Goal: Task Accomplishment & Management: Complete application form

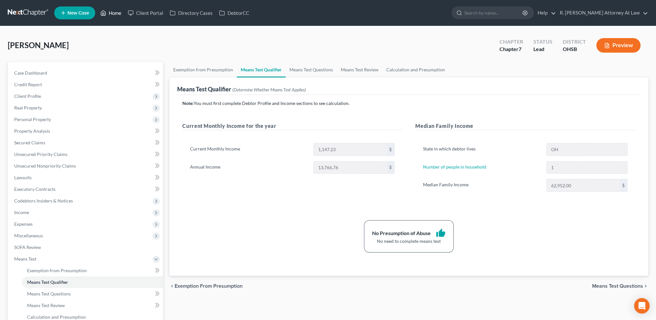
click at [113, 11] on link "Home" at bounding box center [110, 13] width 27 height 12
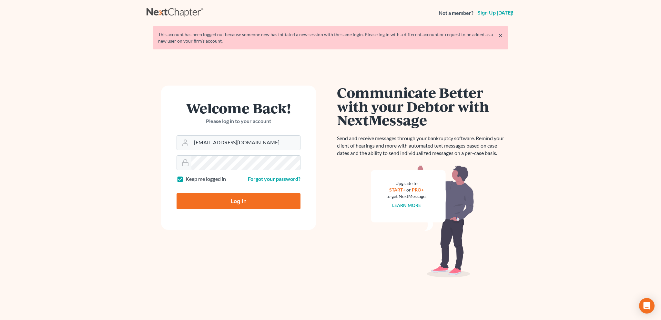
click at [227, 200] on input "Log In" at bounding box center [238, 201] width 124 height 16
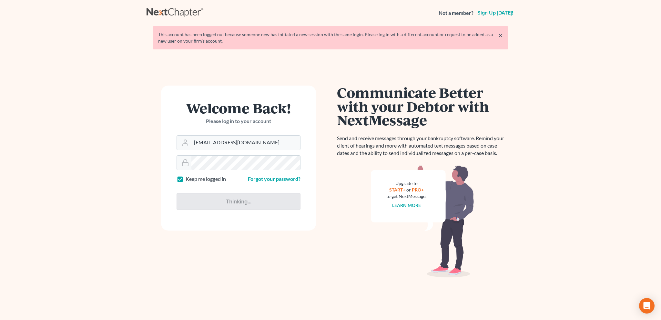
type input "Thinking..."
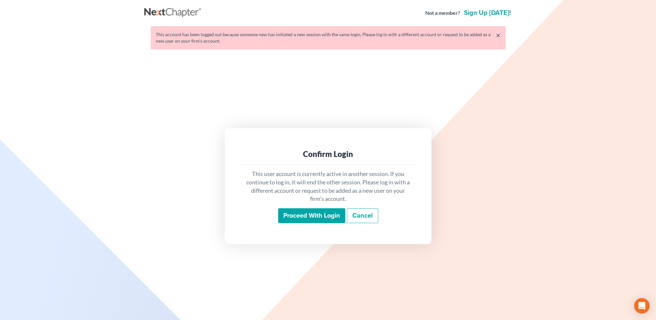
click at [314, 217] on input "Proceed with login" at bounding box center [311, 215] width 67 height 15
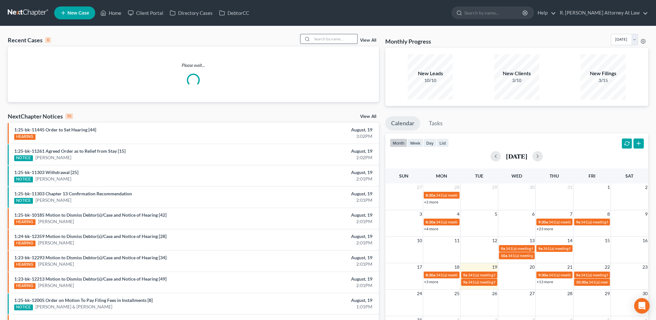
click at [317, 41] on input "search" at bounding box center [334, 38] width 45 height 9
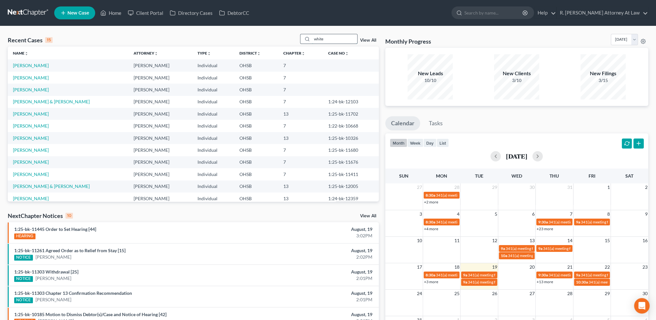
type input "white"
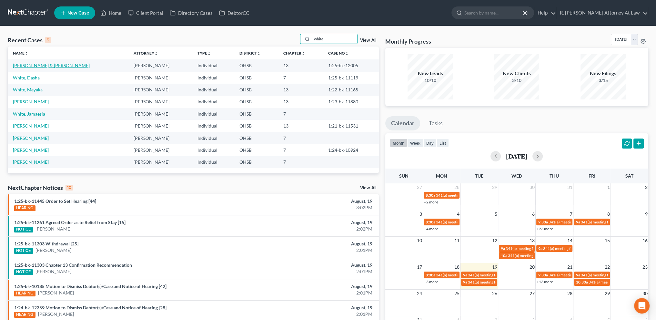
click at [43, 63] on link "White, Daniel & Sarah" at bounding box center [51, 65] width 77 height 5
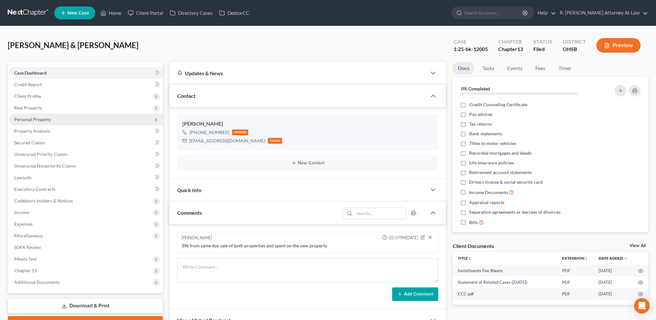
click at [31, 120] on span "Personal Property" at bounding box center [32, 118] width 37 height 5
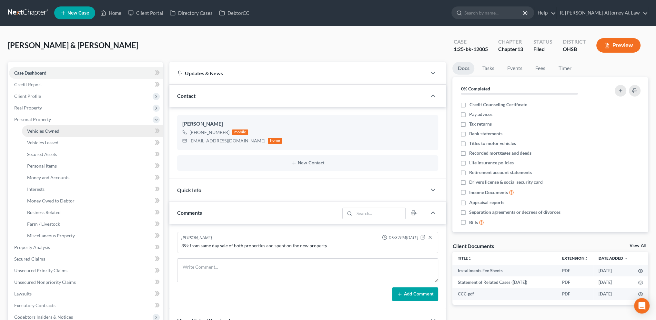
click at [38, 129] on span "Vehicles Owned" at bounding box center [43, 130] width 32 height 5
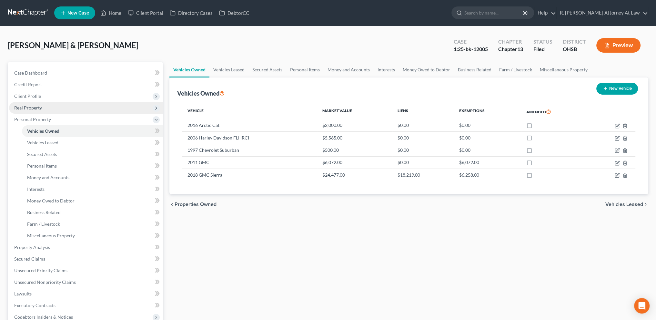
click at [34, 107] on span "Real Property" at bounding box center [28, 107] width 28 height 5
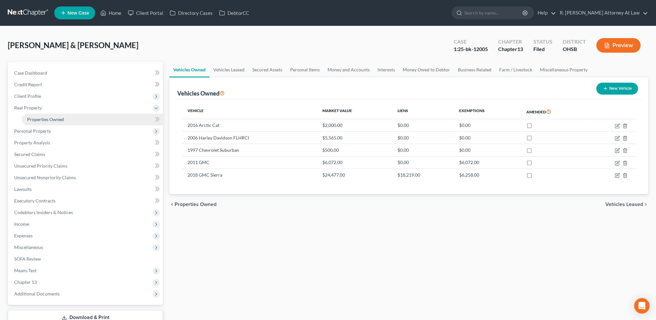
click at [42, 117] on span "Properties Owned" at bounding box center [45, 118] width 37 height 5
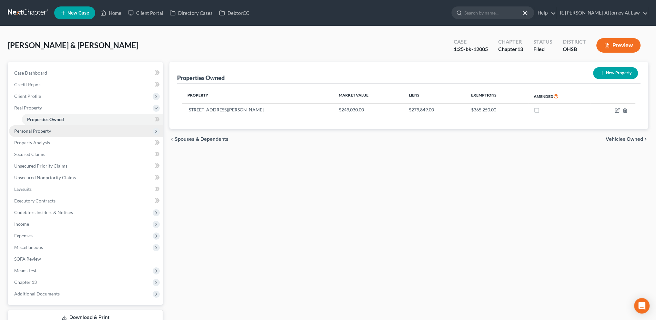
click at [25, 132] on span "Personal Property" at bounding box center [32, 130] width 37 height 5
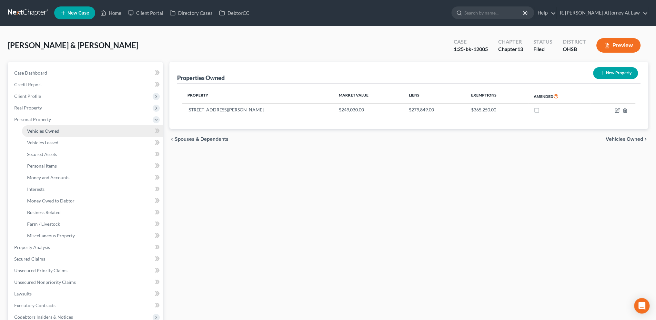
click at [36, 132] on span "Vehicles Owned" at bounding box center [43, 130] width 32 height 5
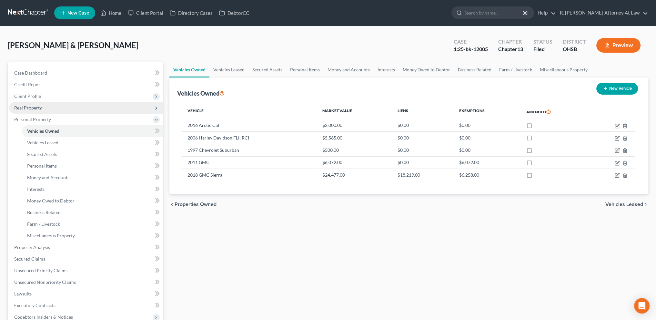
click at [26, 108] on span "Real Property" at bounding box center [28, 107] width 28 height 5
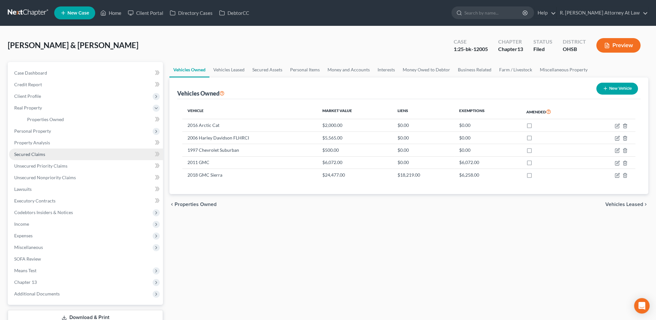
click at [33, 155] on span "Secured Claims" at bounding box center [29, 153] width 31 height 5
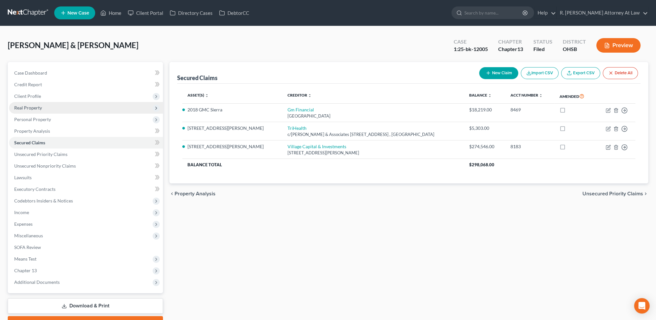
click at [23, 109] on span "Real Property" at bounding box center [28, 107] width 28 height 5
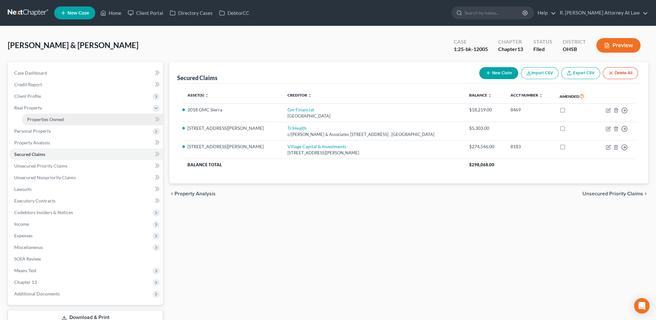
click at [32, 119] on span "Properties Owned" at bounding box center [45, 118] width 37 height 5
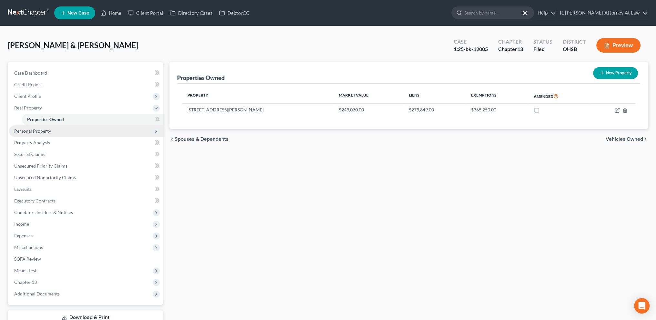
click at [28, 130] on span "Personal Property" at bounding box center [32, 130] width 37 height 5
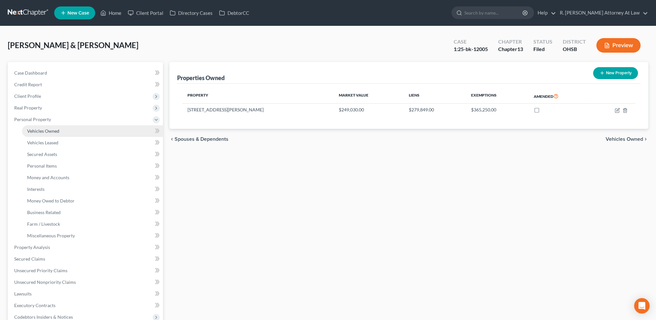
click at [34, 132] on span "Vehicles Owned" at bounding box center [43, 130] width 32 height 5
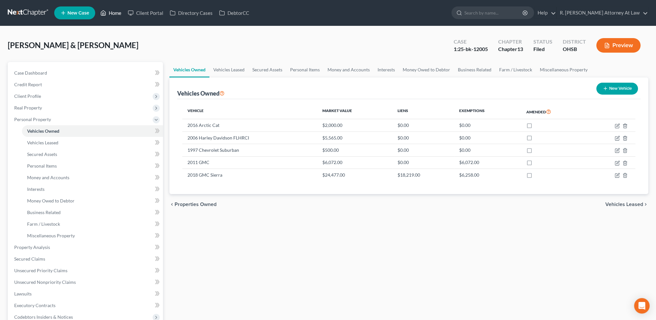
click at [114, 13] on link "Home" at bounding box center [110, 13] width 27 height 12
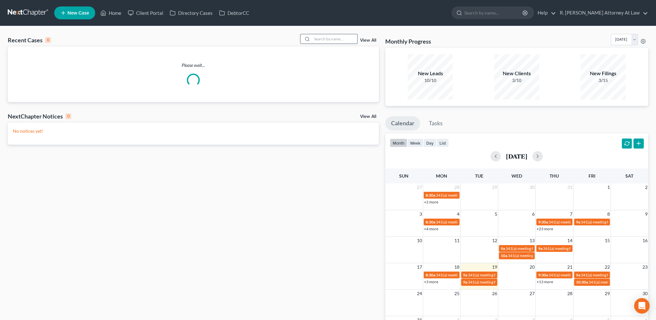
click at [318, 38] on input "search" at bounding box center [334, 38] width 45 height 9
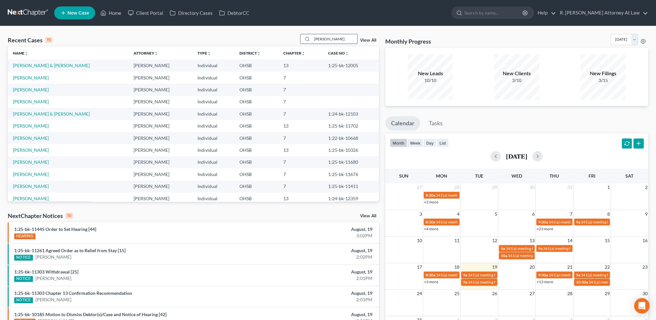
type input "gregory"
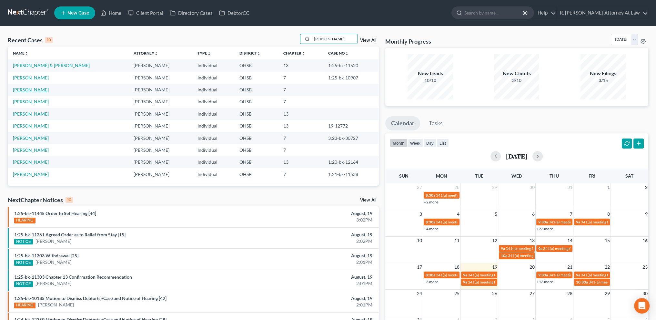
click at [30, 89] on link "Gregory, Penny" at bounding box center [31, 89] width 36 height 5
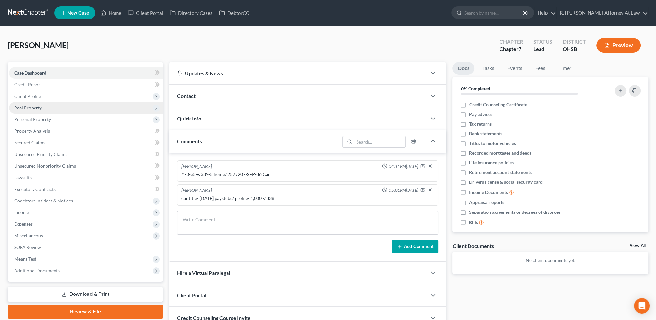
click at [19, 106] on span "Real Property" at bounding box center [28, 107] width 28 height 5
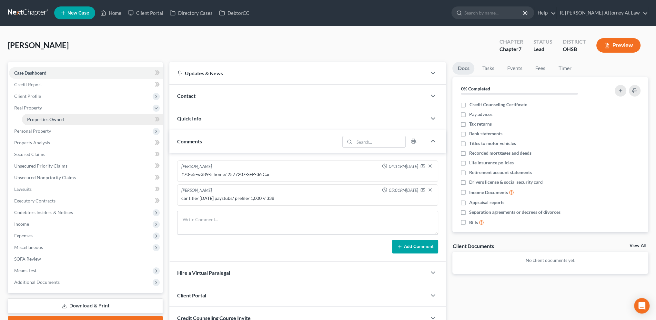
click at [32, 116] on span "Properties Owned" at bounding box center [45, 118] width 37 height 5
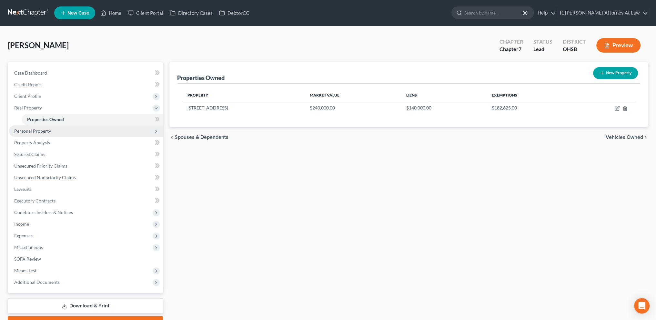
click at [38, 131] on span "Personal Property" at bounding box center [32, 130] width 37 height 5
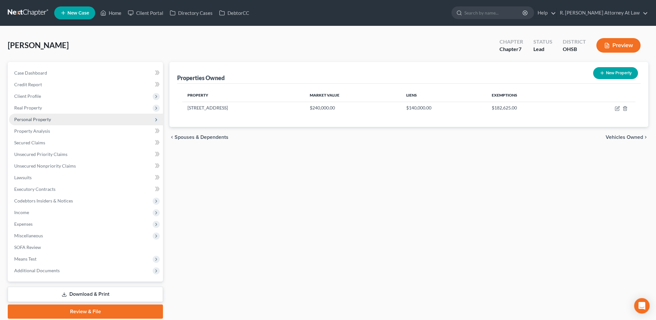
click at [28, 118] on span "Personal Property" at bounding box center [32, 118] width 37 height 5
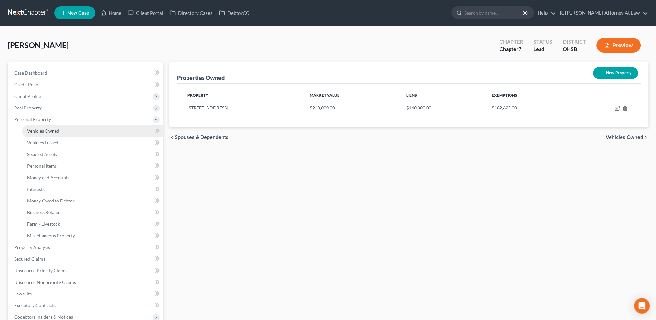
click at [35, 135] on link "Vehicles Owned" at bounding box center [92, 131] width 141 height 12
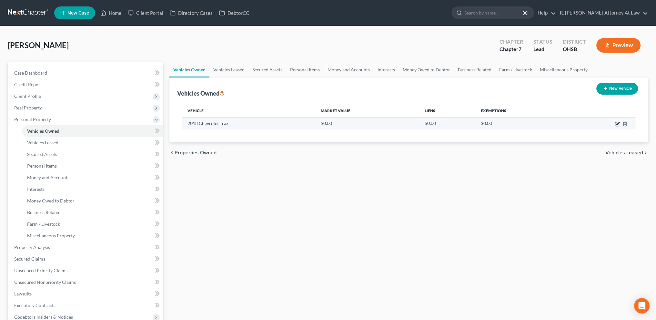
click at [618, 123] on icon "button" at bounding box center [617, 123] width 3 height 3
select select "0"
select select "8"
select select "2"
select select "0"
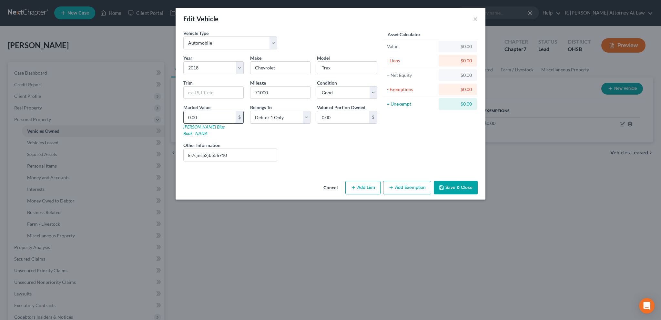
click at [206, 114] on input "0.00" at bounding box center [210, 117] width 52 height 12
type input "8"
type input "8.00"
type input "83"
type input "83.00"
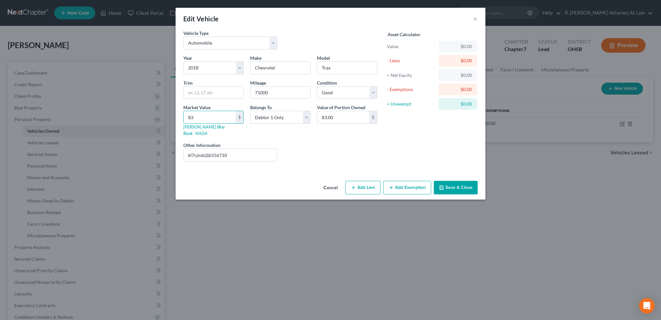
type input "837"
type input "837.00"
type input "8379"
type input "8,379.00"
type input "8,379"
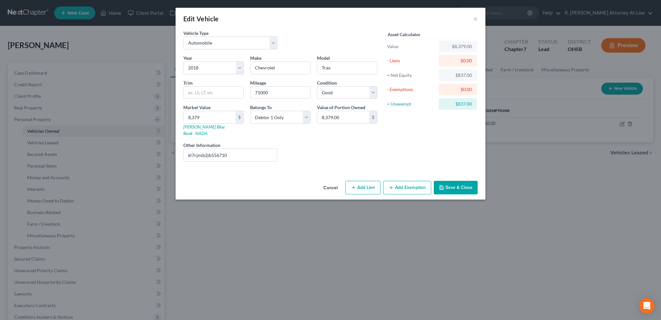
click at [404, 184] on button "Add Exemption" at bounding box center [407, 188] width 48 height 14
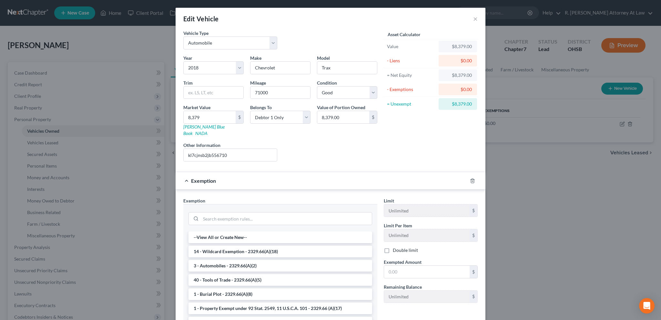
click at [215, 260] on li "3 - Automobiles - 2329.66(A)(2)" at bounding box center [280, 266] width 184 height 12
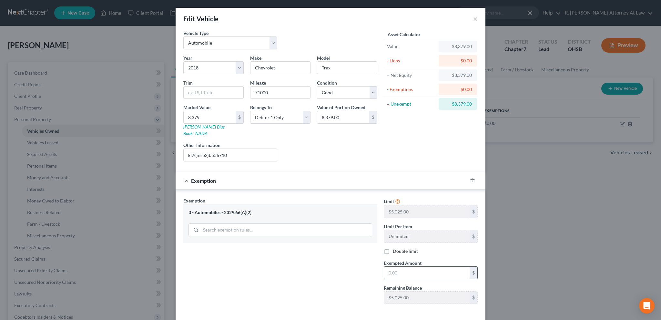
drag, startPoint x: 418, startPoint y: 268, endPoint x: 410, endPoint y: 262, distance: 10.1
click at [418, 268] on input "text" at bounding box center [427, 273] width 86 height 12
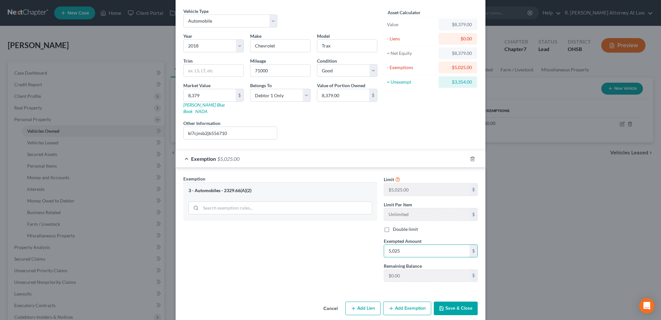
type input "5,025"
drag, startPoint x: 452, startPoint y: 299, endPoint x: 442, endPoint y: 298, distance: 10.4
click at [452, 301] on button "Save & Close" at bounding box center [456, 308] width 44 height 14
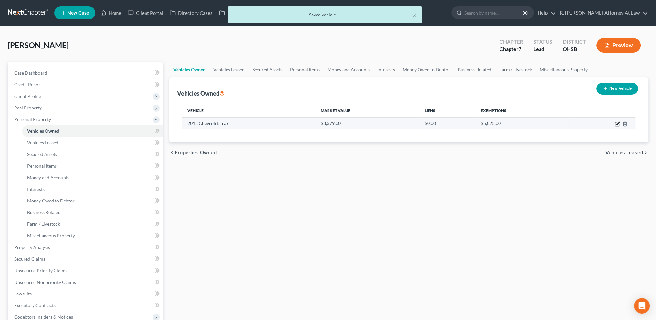
click at [619, 122] on icon "button" at bounding box center [617, 123] width 5 height 5
select select "0"
select select "8"
select select "2"
select select "0"
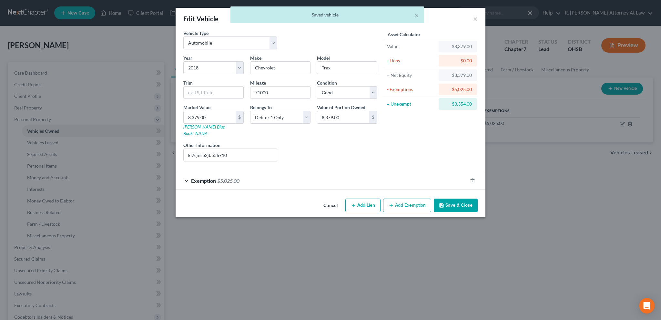
click at [413, 198] on button "Add Exemption" at bounding box center [407, 205] width 48 height 14
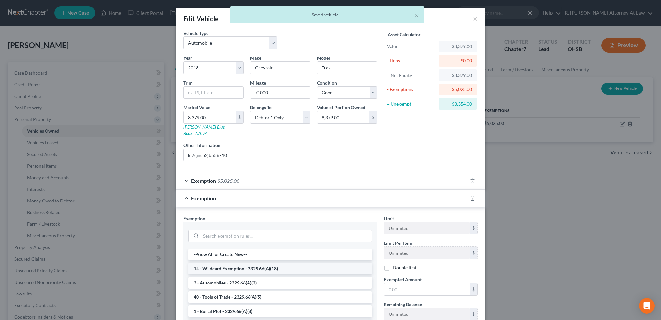
drag, startPoint x: 205, startPoint y: 261, endPoint x: 312, endPoint y: 257, distance: 107.2
click at [205, 263] on li "14 - Wildcard Exemption - 2329.66(A)(18)" at bounding box center [280, 269] width 184 height 12
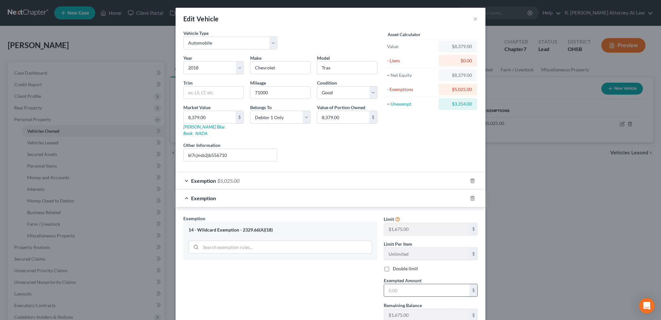
click at [403, 285] on input "text" at bounding box center [427, 290] width 86 height 12
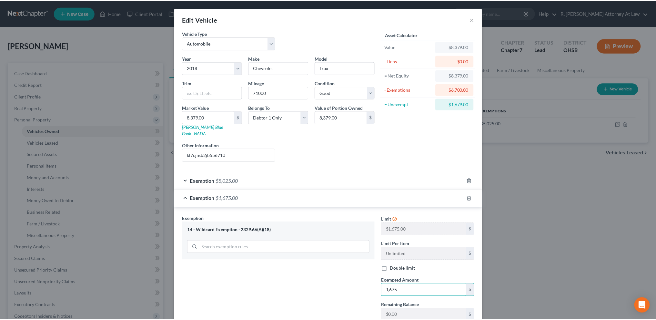
scroll to position [40, 0]
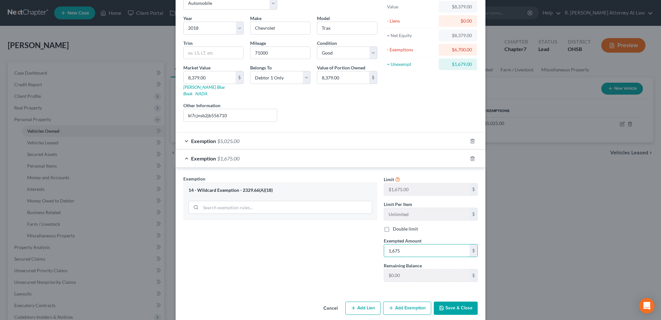
type input "1,675"
click at [471, 301] on button "Save & Close" at bounding box center [456, 308] width 44 height 14
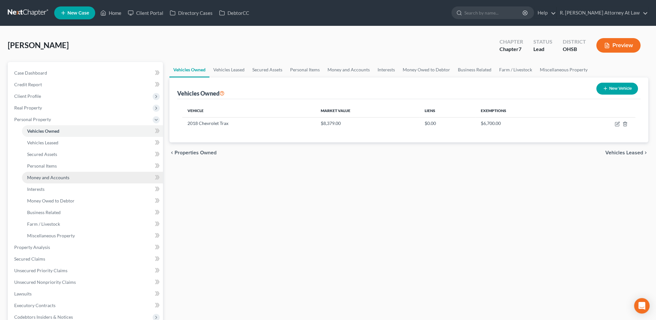
click at [39, 177] on span "Money and Accounts" at bounding box center [48, 177] width 42 height 5
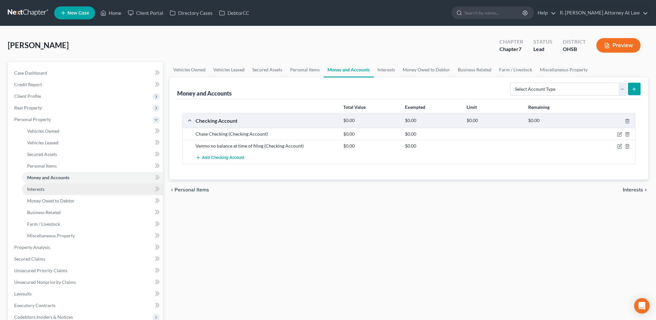
click at [34, 188] on span "Interests" at bounding box center [35, 188] width 17 height 5
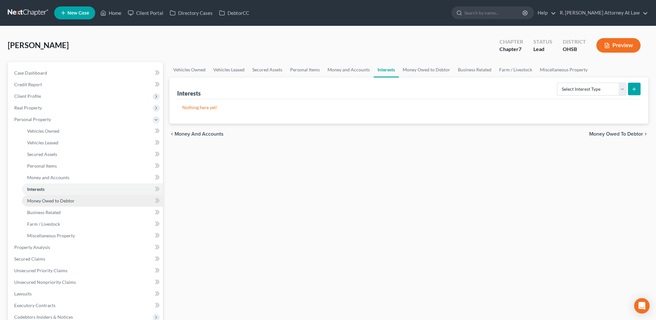
click at [39, 200] on span "Money Owed to Debtor" at bounding box center [50, 200] width 47 height 5
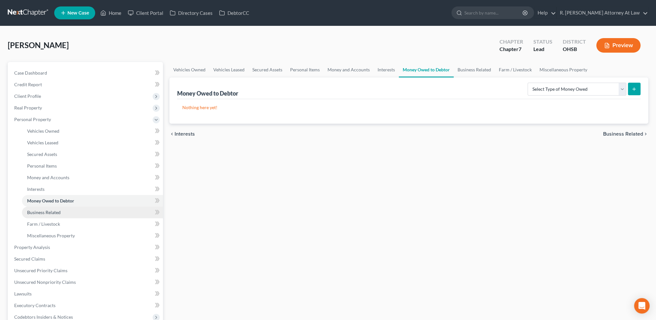
click at [42, 212] on span "Business Related" at bounding box center [44, 211] width 34 height 5
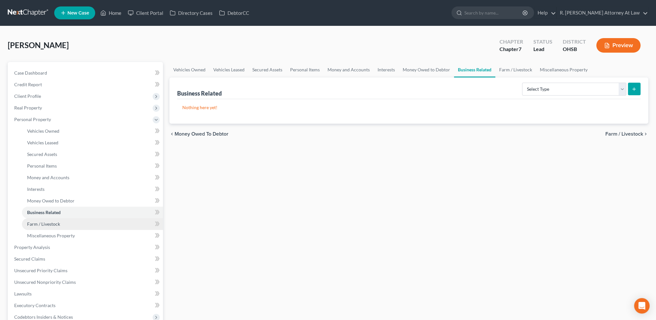
click at [42, 221] on span "Farm / Livestock" at bounding box center [43, 223] width 33 height 5
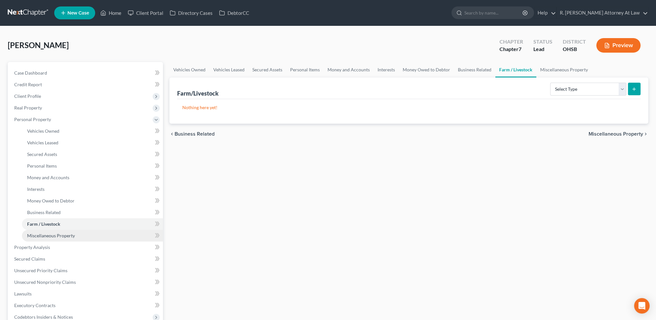
click at [46, 235] on span "Miscellaneous Property" at bounding box center [51, 235] width 48 height 5
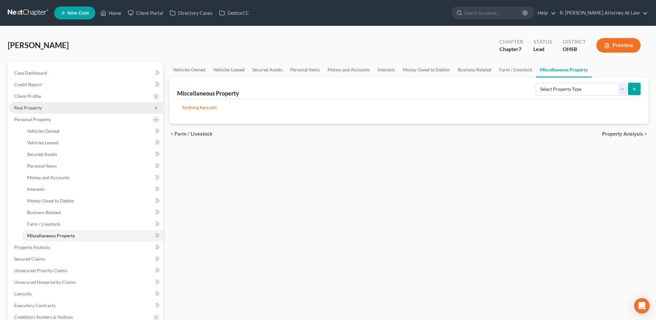
click at [31, 105] on span "Real Property" at bounding box center [28, 107] width 28 height 5
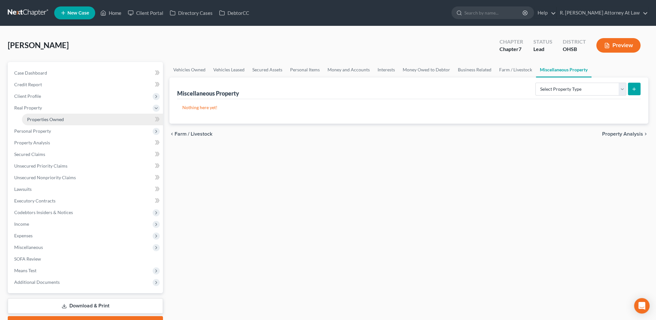
click at [44, 117] on span "Properties Owned" at bounding box center [45, 118] width 37 height 5
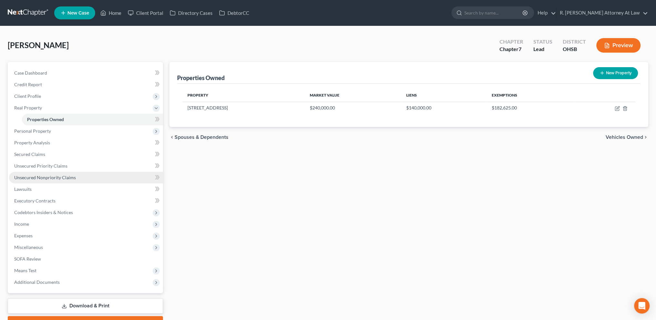
click at [22, 177] on span "Unsecured Nonpriority Claims" at bounding box center [45, 177] width 62 height 5
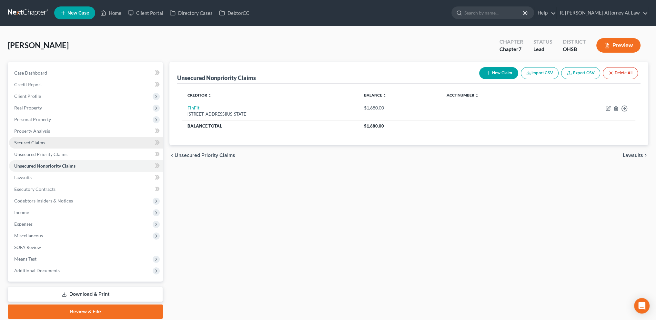
click at [25, 141] on span "Secured Claims" at bounding box center [29, 142] width 31 height 5
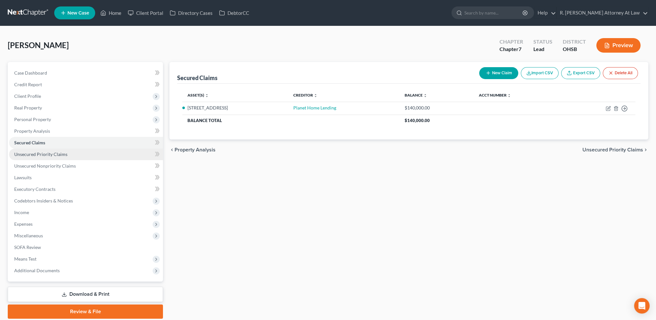
click at [31, 155] on span "Unsecured Priority Claims" at bounding box center [40, 153] width 53 height 5
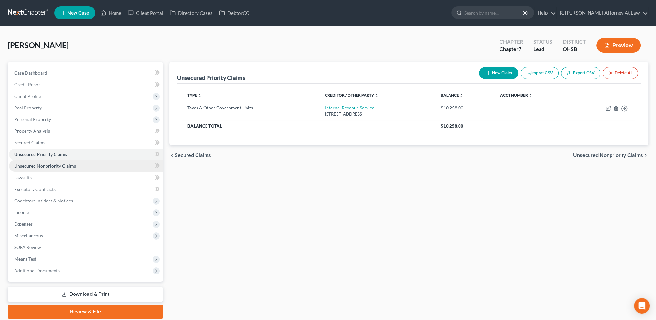
click at [33, 165] on span "Unsecured Nonpriority Claims" at bounding box center [45, 165] width 62 height 5
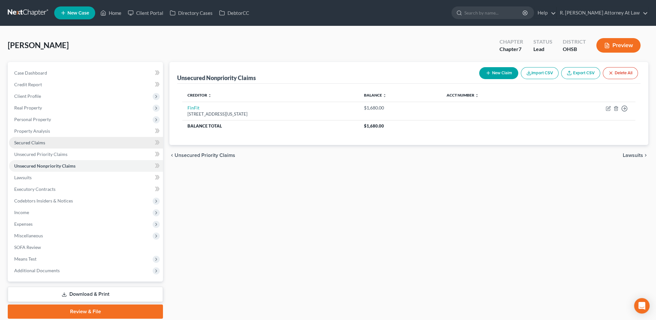
click at [32, 146] on link "Secured Claims" at bounding box center [86, 143] width 154 height 12
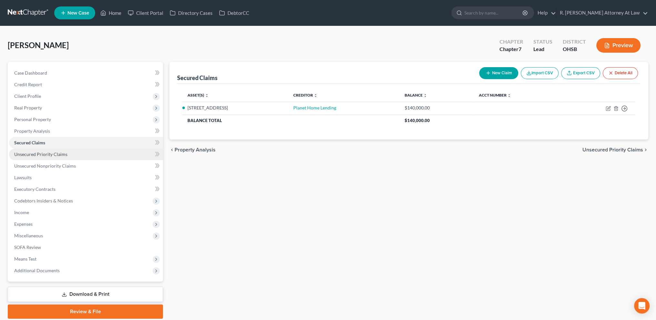
click at [34, 157] on link "Unsecured Priority Claims" at bounding box center [86, 154] width 154 height 12
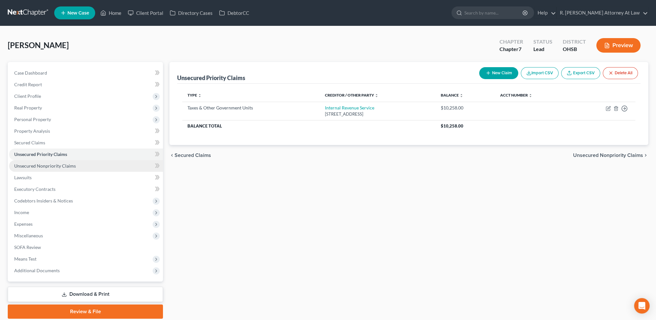
click at [36, 163] on span "Unsecured Nonpriority Claims" at bounding box center [45, 165] width 62 height 5
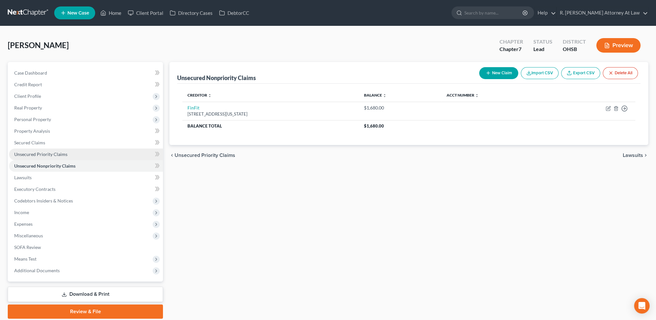
click at [27, 150] on link "Unsecured Priority Claims" at bounding box center [86, 154] width 154 height 12
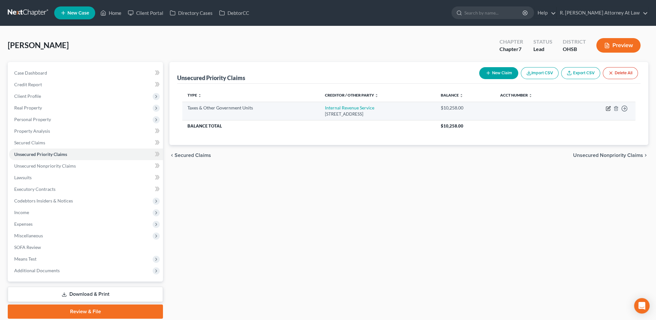
click at [609, 108] on icon "button" at bounding box center [608, 108] width 5 height 5
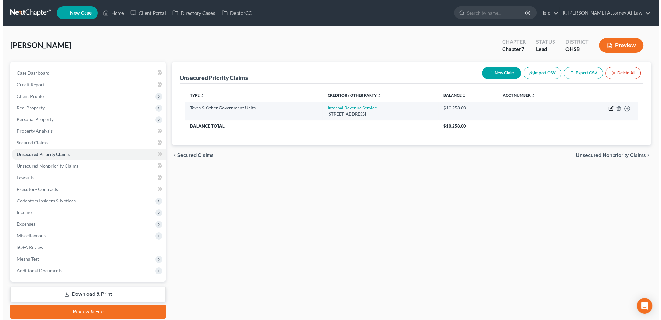
select select "0"
select select "39"
select select "0"
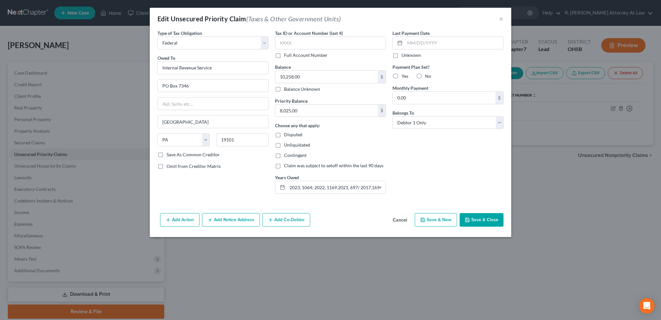
click at [478, 218] on button "Save & Close" at bounding box center [481, 220] width 44 height 14
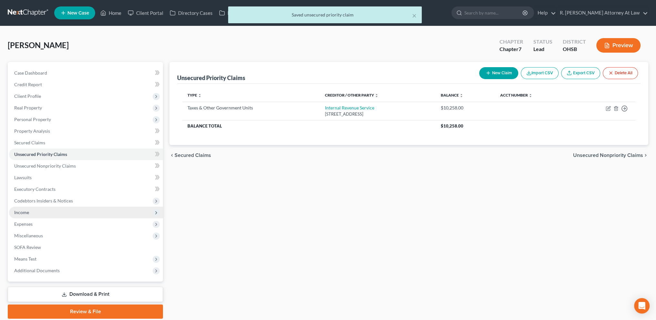
click at [26, 211] on span "Income" at bounding box center [21, 211] width 15 height 5
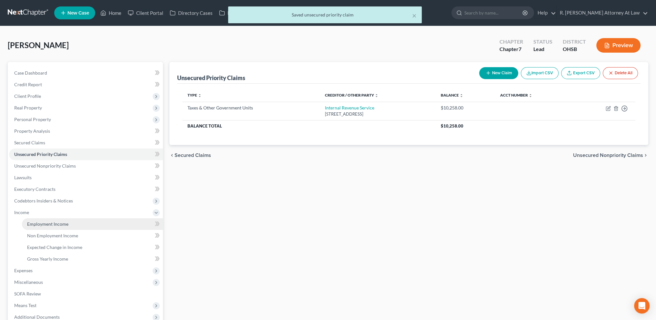
click at [40, 221] on span "Employment Income" at bounding box center [47, 223] width 41 height 5
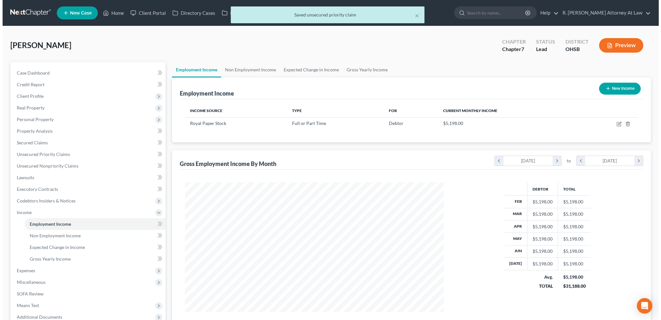
scroll to position [129, 271]
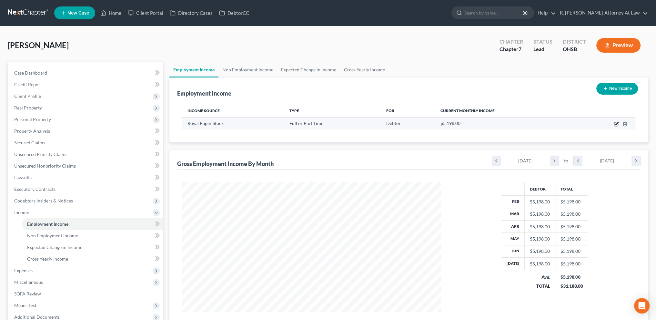
click at [615, 124] on icon "button" at bounding box center [616, 123] width 3 height 3
select select "0"
select select "36"
select select "0"
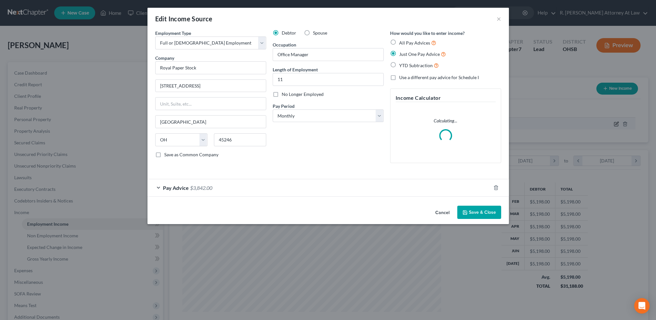
scroll to position [130, 274]
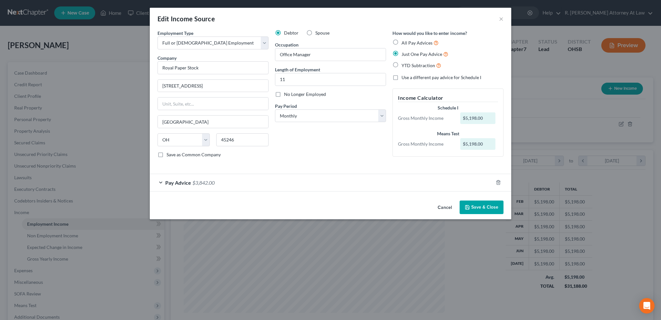
click at [482, 204] on button "Save & Close" at bounding box center [481, 207] width 44 height 14
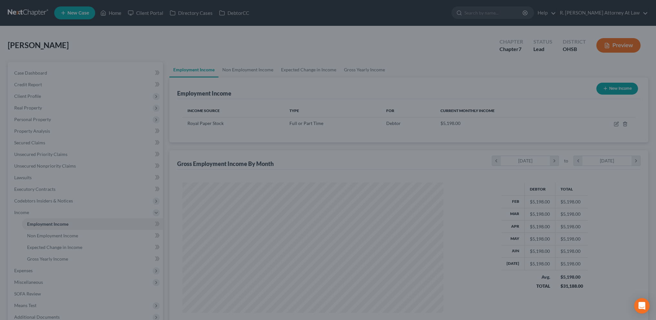
scroll to position [322517, 322374]
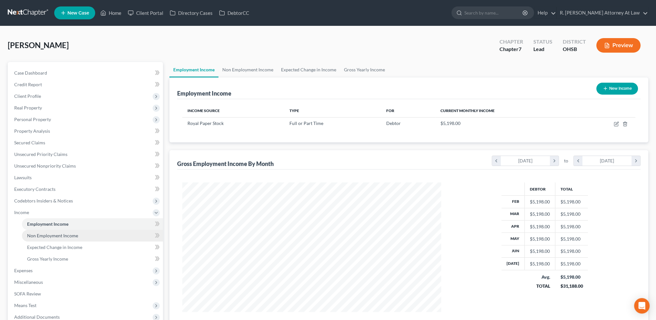
click at [45, 234] on span "Non Employment Income" at bounding box center [52, 235] width 51 height 5
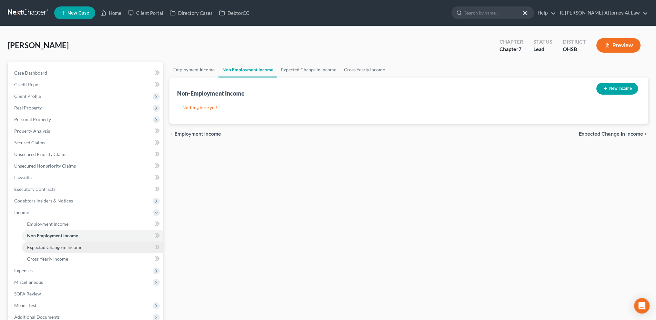
click at [44, 243] on link "Expected Change in Income" at bounding box center [92, 247] width 141 height 12
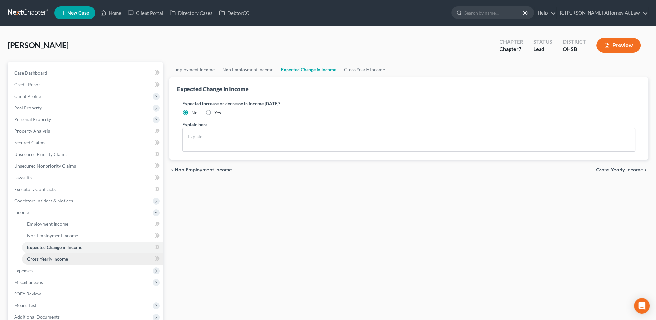
click at [43, 255] on link "Gross Yearly Income" at bounding box center [92, 259] width 141 height 12
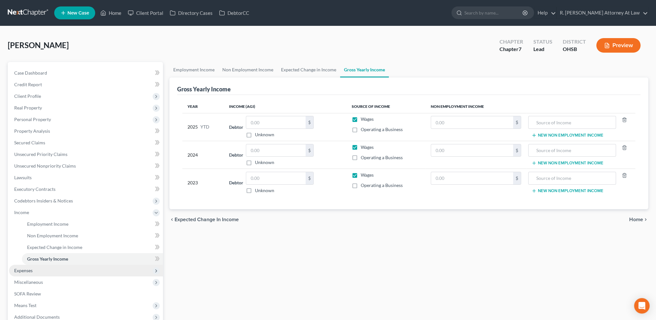
click at [29, 268] on span "Expenses" at bounding box center [23, 269] width 18 height 5
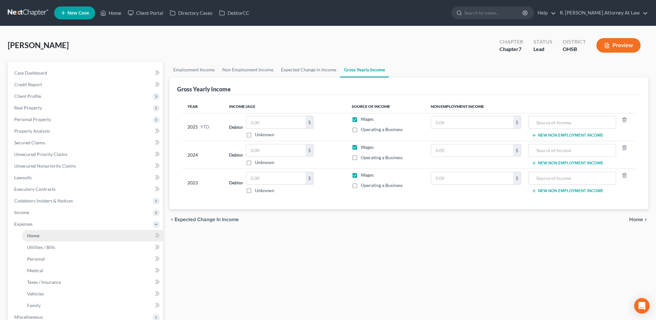
click at [27, 235] on span "Home" at bounding box center [33, 235] width 12 height 5
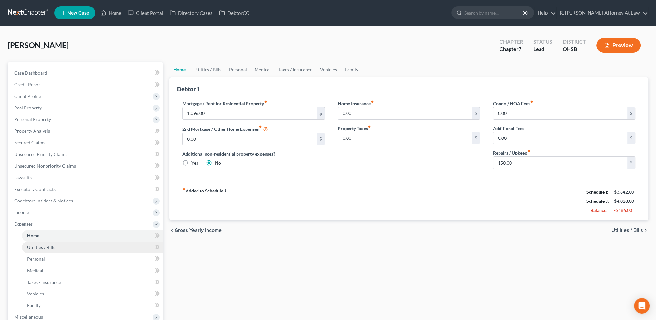
click at [37, 245] on span "Utilities / Bills" at bounding box center [41, 246] width 28 height 5
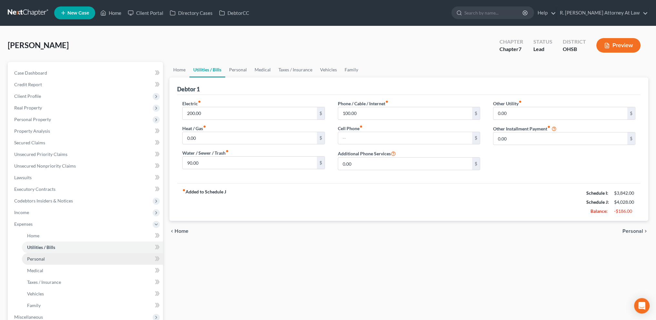
click at [39, 260] on span "Personal" at bounding box center [36, 258] width 18 height 5
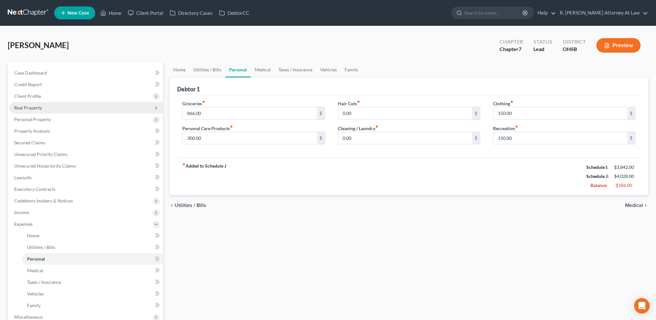
click at [34, 106] on span "Real Property" at bounding box center [28, 107] width 28 height 5
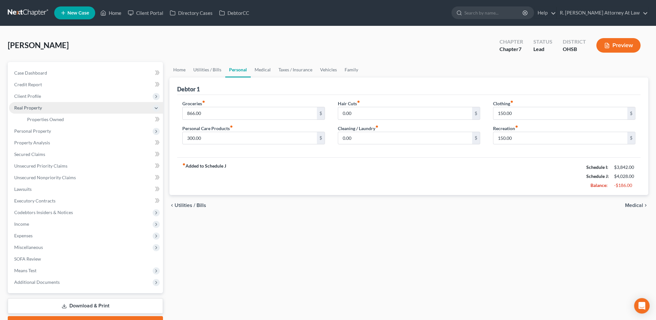
click at [40, 113] on li "Real Property Properties Owned Properties Owned or Leased" at bounding box center [86, 113] width 154 height 23
click at [47, 120] on span "Properties Owned" at bounding box center [45, 118] width 37 height 5
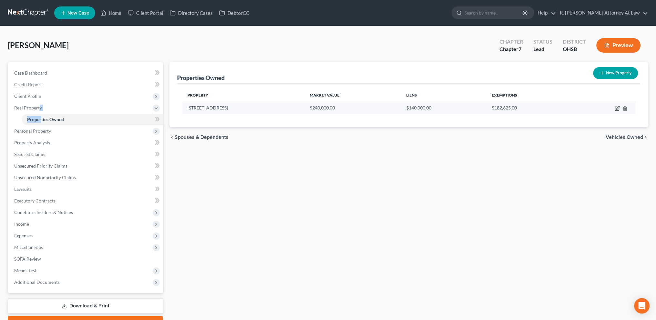
click at [615, 107] on icon "button" at bounding box center [617, 108] width 5 height 5
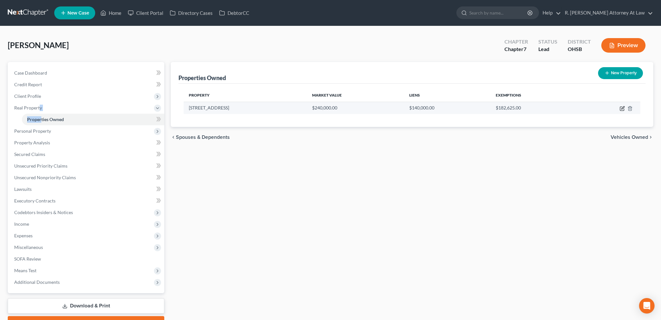
select select "36"
select select "0"
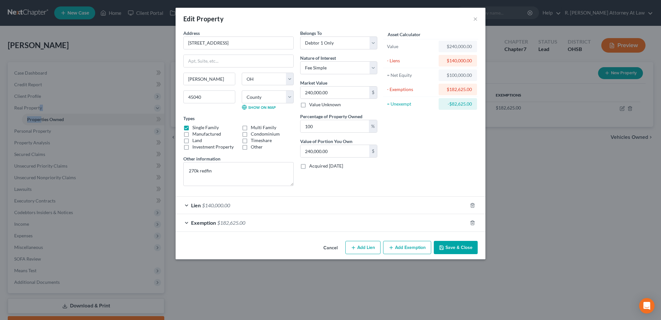
click at [462, 249] on button "Save & Close" at bounding box center [456, 248] width 44 height 14
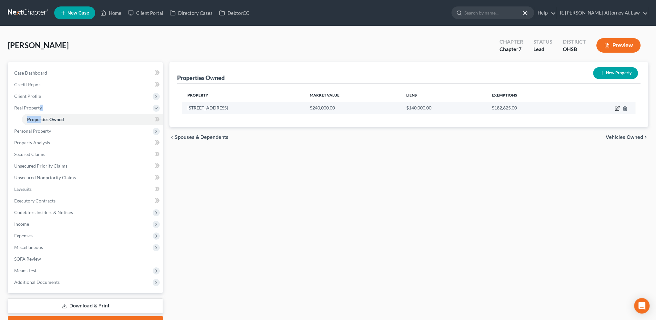
click at [617, 107] on icon "button" at bounding box center [617, 109] width 4 height 4
select select "36"
select select "82"
select select "0"
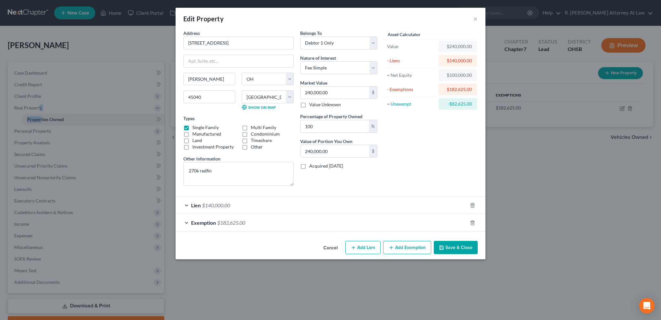
click at [452, 244] on button "Save & Close" at bounding box center [456, 248] width 44 height 14
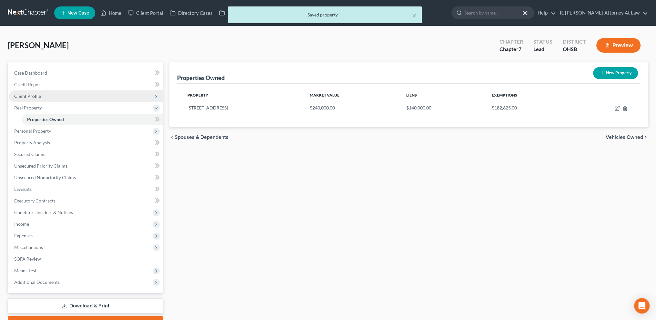
click at [22, 93] on span "Client Profile" at bounding box center [27, 95] width 27 height 5
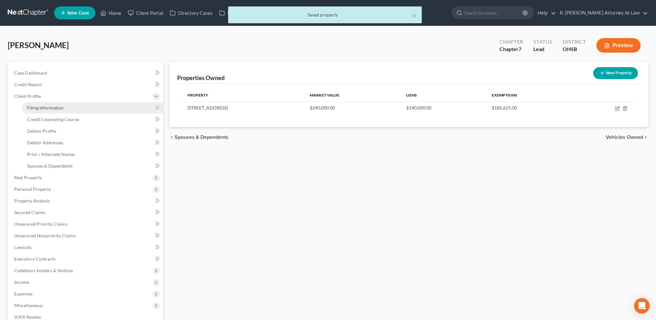
click at [36, 106] on span "Filing Information" at bounding box center [45, 107] width 36 height 5
select select "1"
select select "0"
select select "36"
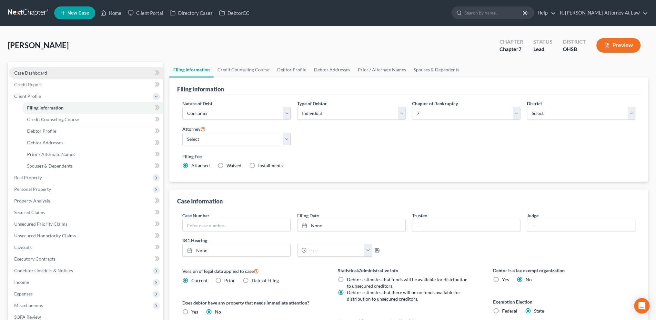
click at [44, 73] on span "Case Dashboard" at bounding box center [30, 72] width 33 height 5
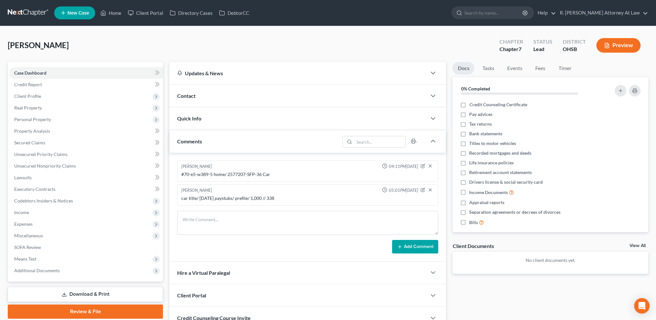
click at [188, 94] on span "Contact" at bounding box center [186, 96] width 18 height 6
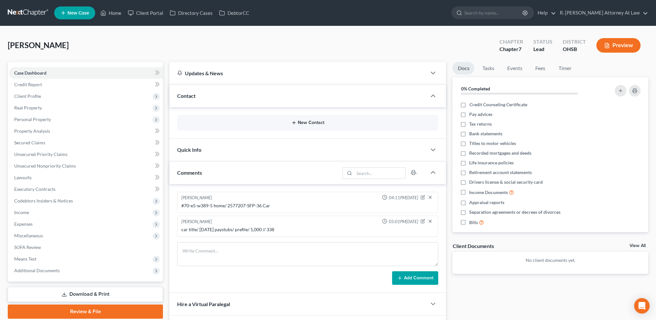
click at [304, 122] on button "New Contact" at bounding box center [307, 122] width 251 height 5
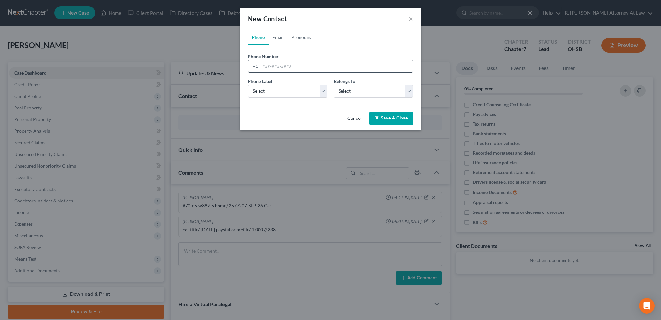
click at [264, 65] on input "tel" at bounding box center [336, 66] width 153 height 12
type input "1"
type input "513-3100809"
click at [287, 87] on select "Select Mobile Home Work Other" at bounding box center [287, 91] width 79 height 13
select select "0"
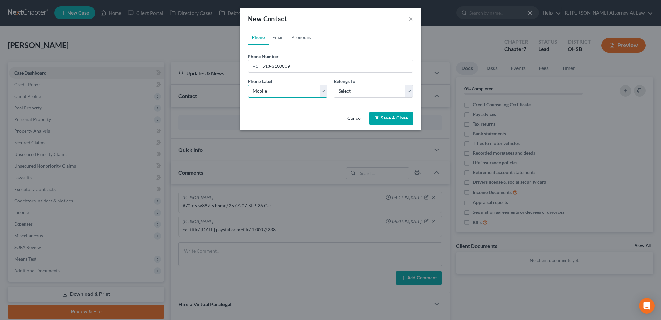
click at [248, 85] on select "Select Mobile Home Work Other" at bounding box center [287, 91] width 79 height 13
click at [344, 91] on select "Select Client Other" at bounding box center [373, 91] width 79 height 13
click at [334, 85] on select "Select Client Other" at bounding box center [373, 91] width 79 height 13
click at [352, 91] on select "Select Client Other" at bounding box center [373, 91] width 79 height 13
select select "0"
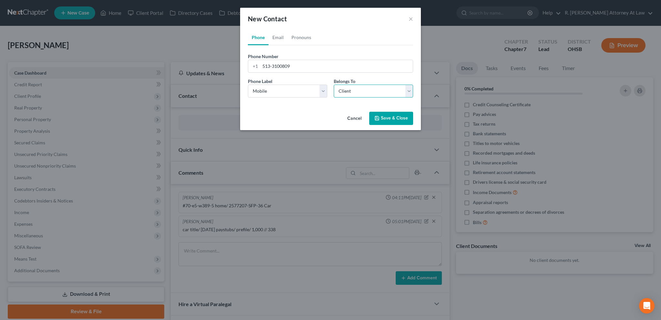
click at [334, 85] on select "Select Client Other" at bounding box center [373, 91] width 79 height 13
click at [387, 117] on button "Save & Close" at bounding box center [391, 119] width 44 height 14
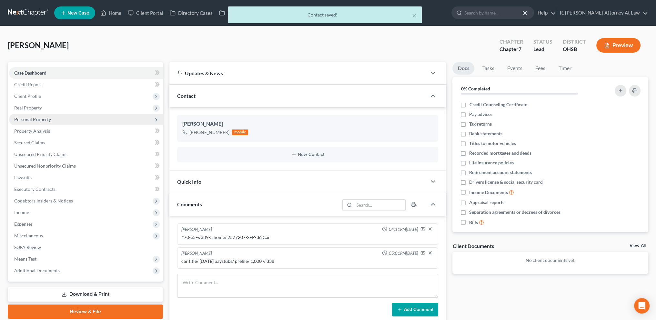
click at [22, 107] on span "Real Property" at bounding box center [28, 107] width 28 height 5
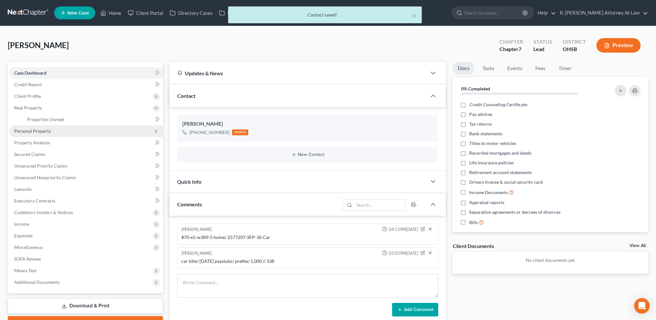
click at [38, 131] on span "Personal Property" at bounding box center [32, 130] width 37 height 5
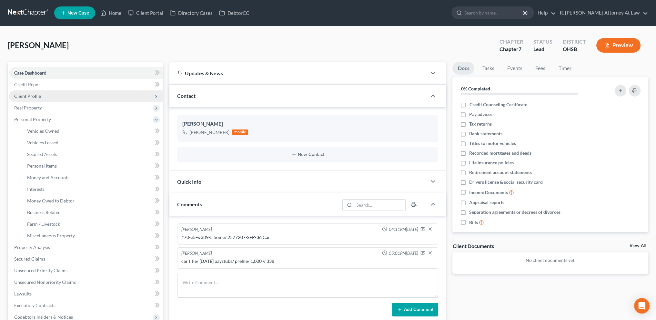
click at [22, 96] on span "Client Profile" at bounding box center [27, 95] width 27 height 5
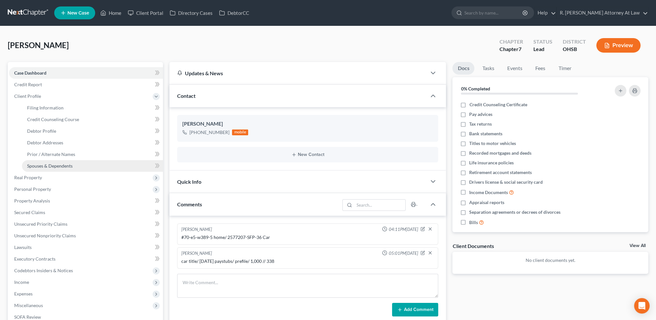
click at [46, 164] on span "Spouses & Dependents" at bounding box center [49, 165] width 45 height 5
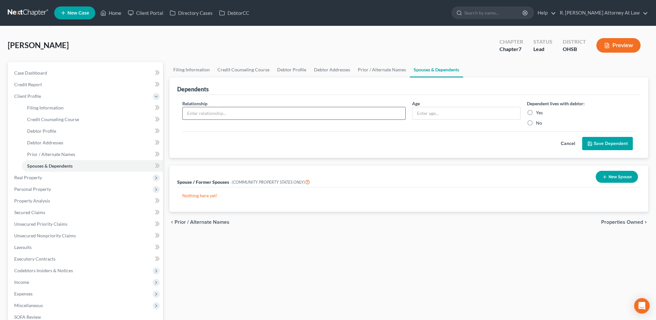
click at [197, 114] on input "text" at bounding box center [294, 113] width 223 height 12
click at [216, 107] on input "Daughter" at bounding box center [294, 113] width 223 height 12
type input "D"
click at [568, 142] on button "Cancel" at bounding box center [568, 143] width 28 height 13
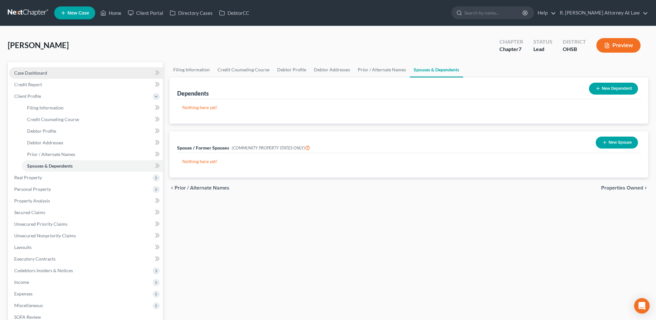
click at [22, 71] on span "Case Dashboard" at bounding box center [30, 72] width 33 height 5
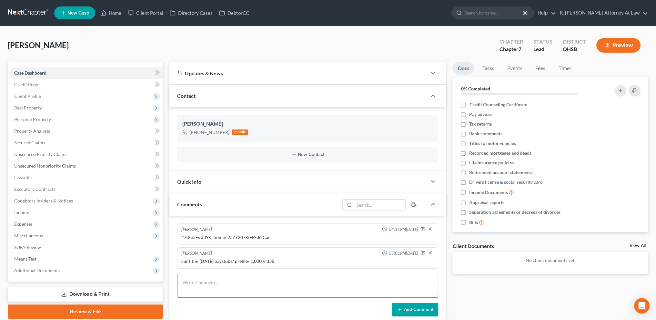
click at [200, 281] on textarea at bounding box center [307, 286] width 261 height 24
type textarea "8.19.2025 adult daughter 30 lives with debtor and does not contribute."
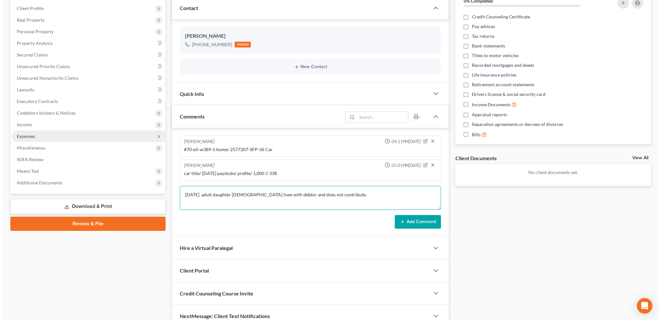
scroll to position [97, 0]
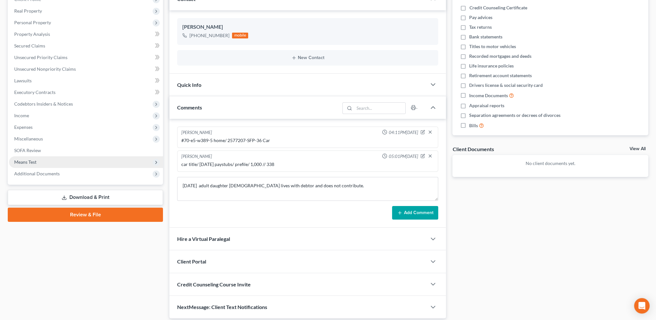
click at [36, 163] on span "Means Test" at bounding box center [25, 161] width 22 height 5
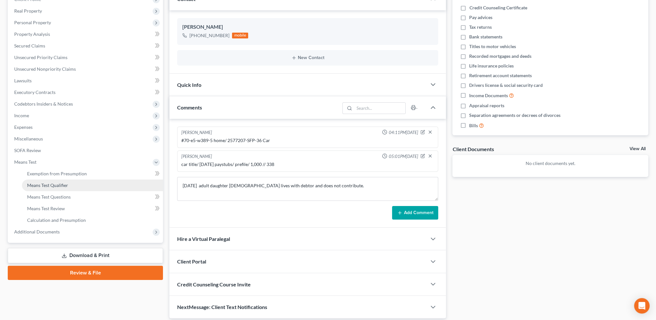
click at [38, 186] on span "Means Test Qualifier" at bounding box center [47, 184] width 41 height 5
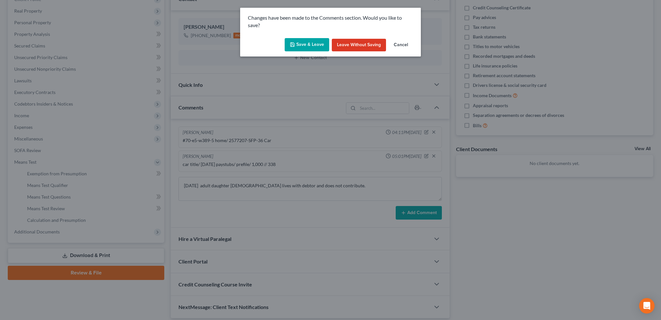
click at [309, 47] on button "Save & Leave" at bounding box center [307, 45] width 45 height 14
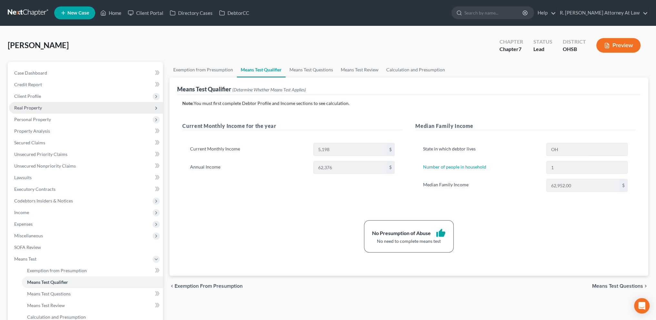
click at [30, 105] on span "Real Property" at bounding box center [28, 107] width 28 height 5
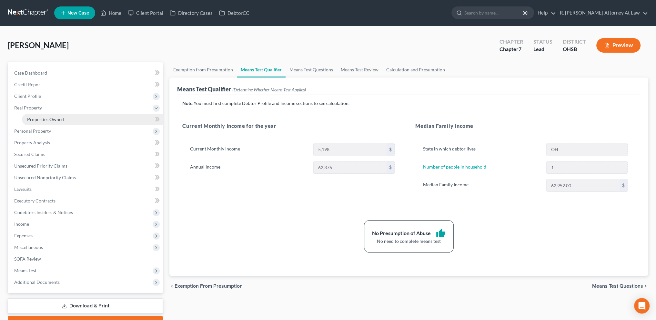
click at [36, 119] on span "Properties Owned" at bounding box center [45, 118] width 37 height 5
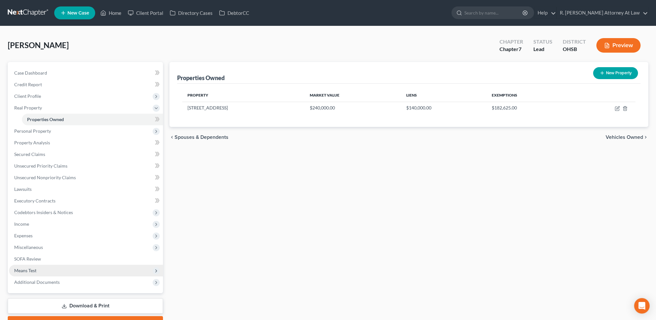
click at [26, 267] on span "Means Test" at bounding box center [86, 271] width 154 height 12
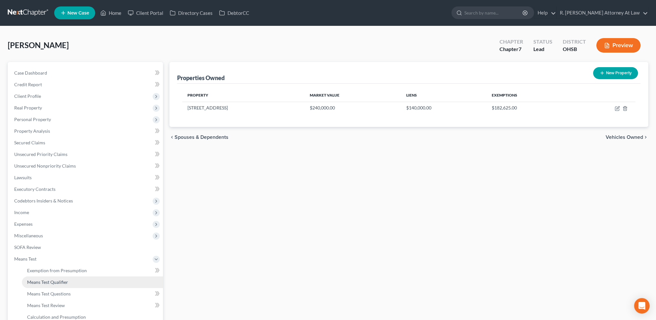
click at [37, 281] on span "Means Test Qualifier" at bounding box center [47, 281] width 41 height 5
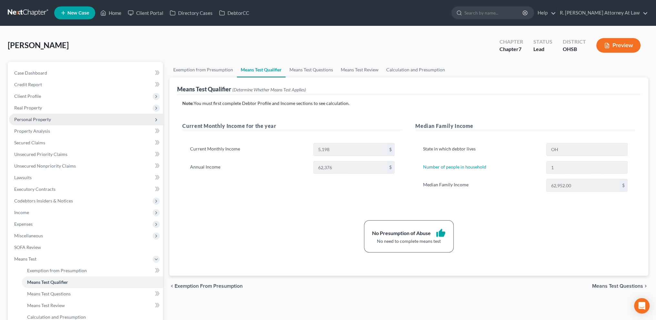
click at [29, 119] on span "Personal Property" at bounding box center [32, 118] width 37 height 5
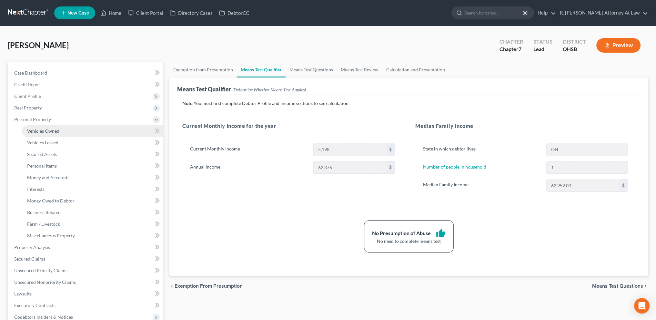
click at [35, 130] on span "Vehicles Owned" at bounding box center [43, 130] width 32 height 5
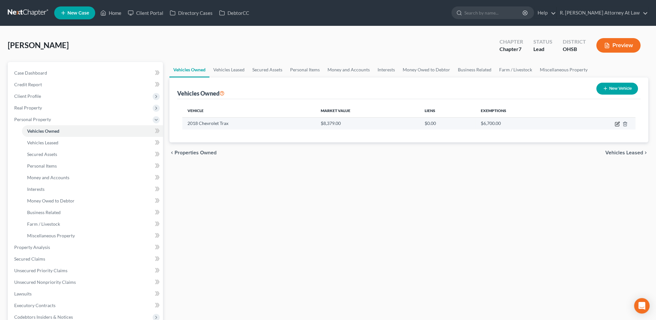
click at [616, 124] on icon "button" at bounding box center [617, 123] width 5 height 5
select select "0"
select select "8"
select select "2"
select select "0"
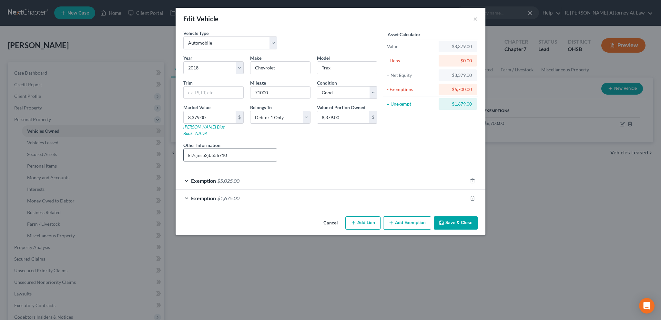
click at [231, 149] on input "kl7cjnsb2jb556710" at bounding box center [230, 155] width 93 height 12
type input "kl7cjnsb2jb556710//"
click at [272, 91] on input "71000" at bounding box center [280, 92] width 60 height 12
type input "7"
type input "72628"
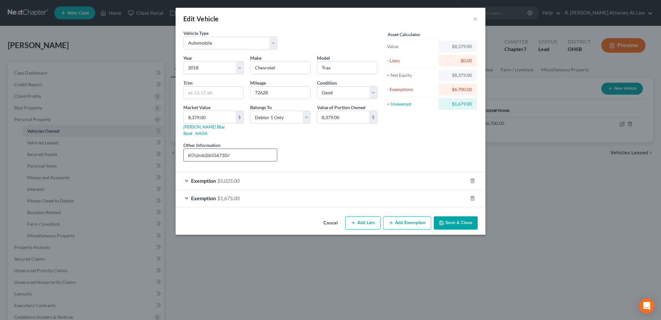
click at [235, 149] on input "kl7cjnsb2jb556710//" at bounding box center [230, 155] width 93 height 12
type input "kl7cjnsb2jb556710// $ 450 exhaust//"
click at [446, 216] on button "Save & Close" at bounding box center [456, 223] width 44 height 14
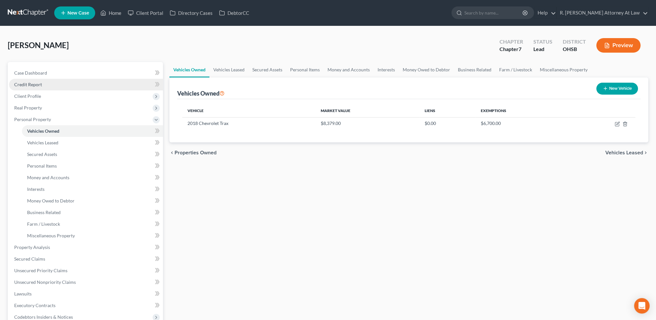
click at [41, 82] on span "Credit Report" at bounding box center [28, 84] width 28 height 5
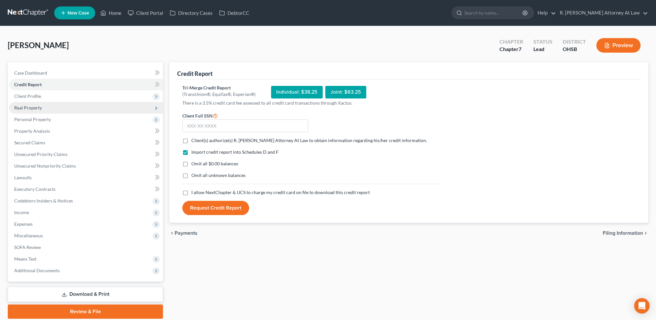
click at [24, 106] on span "Real Property" at bounding box center [28, 107] width 28 height 5
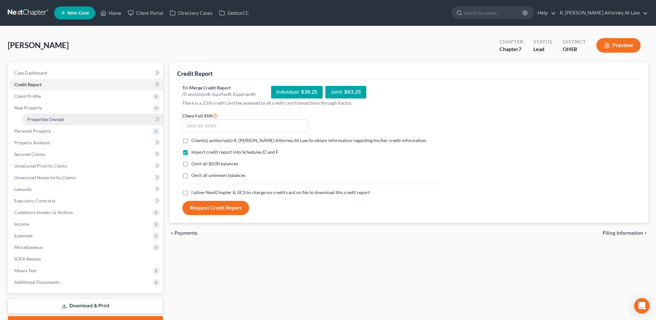
click at [40, 121] on span "Properties Owned" at bounding box center [45, 118] width 37 height 5
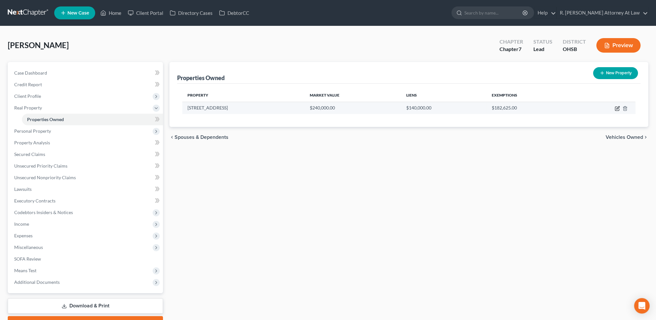
click at [619, 107] on icon "button" at bounding box center [617, 108] width 5 height 5
select select "36"
select select "82"
select select "0"
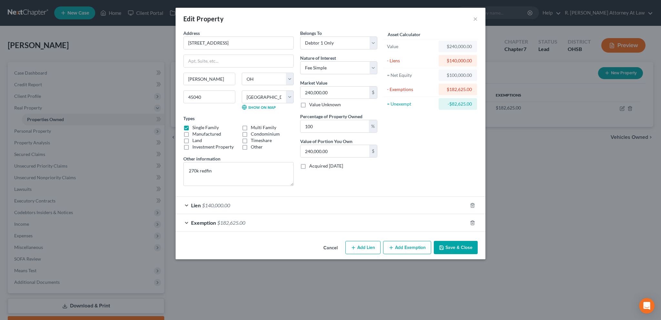
click at [227, 202] on span "$140,000.00" at bounding box center [216, 205] width 28 height 6
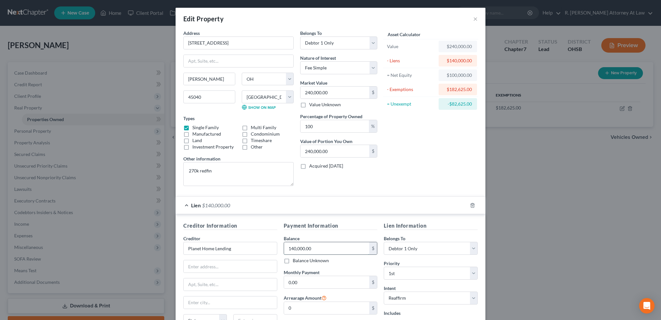
click at [316, 246] on input "140,000.00" at bounding box center [327, 248] width 86 height 12
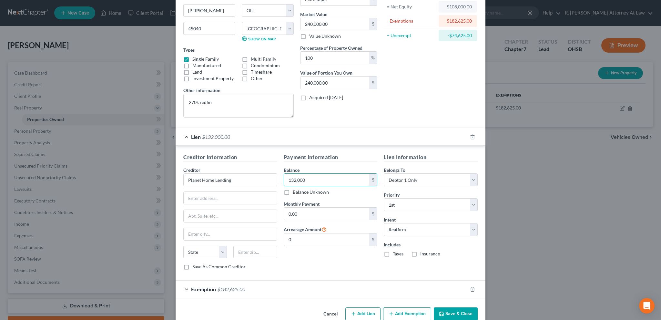
scroll to position [72, 0]
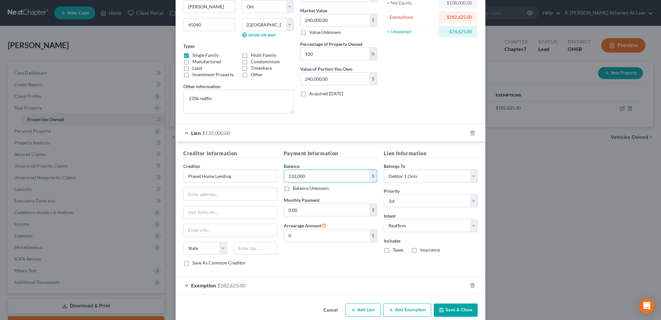
type input "132,000"
click at [452, 306] on button "Save & Close" at bounding box center [456, 310] width 44 height 14
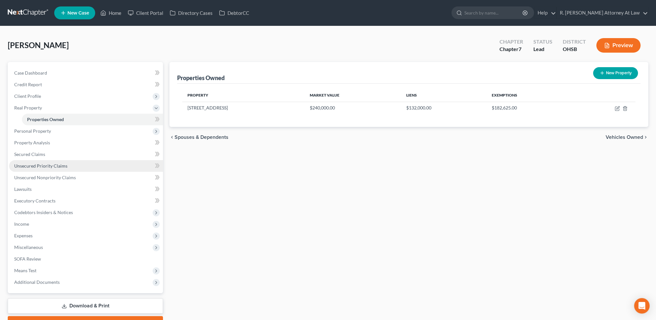
click at [31, 165] on span "Unsecured Priority Claims" at bounding box center [40, 165] width 53 height 5
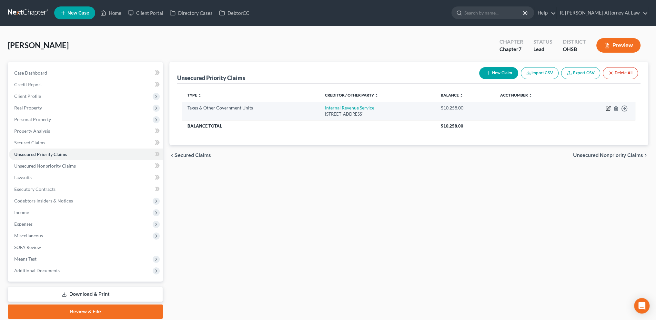
click at [608, 107] on icon "button" at bounding box center [608, 108] width 5 height 5
select select "0"
select select "39"
select select "0"
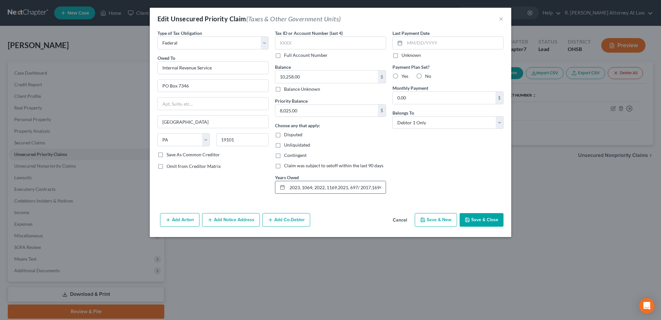
click at [367, 187] on input "2023, 1064; 2022, 1169.2021, 697/ 2017,1694/ 06, 1282/ 2014, 4349" at bounding box center [336, 187] width 98 height 12
click at [474, 216] on button "Save & Close" at bounding box center [481, 220] width 44 height 14
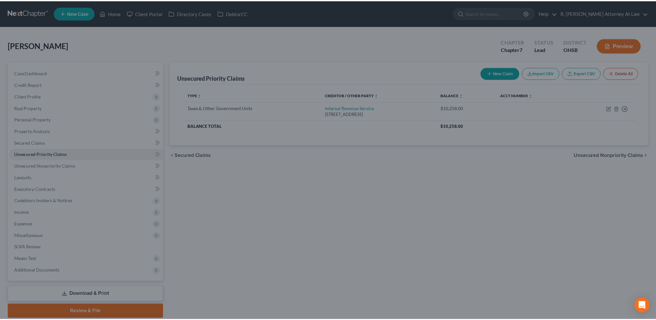
scroll to position [0, 0]
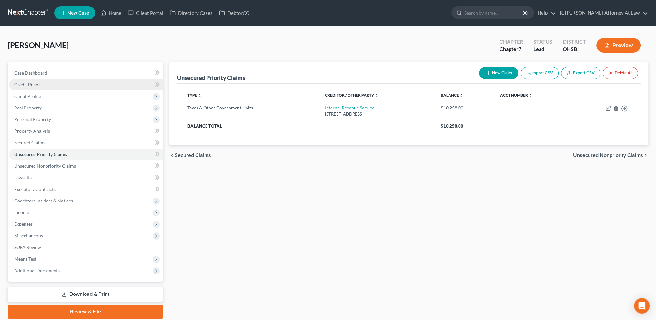
click at [21, 82] on span "Credit Report" at bounding box center [28, 84] width 28 height 5
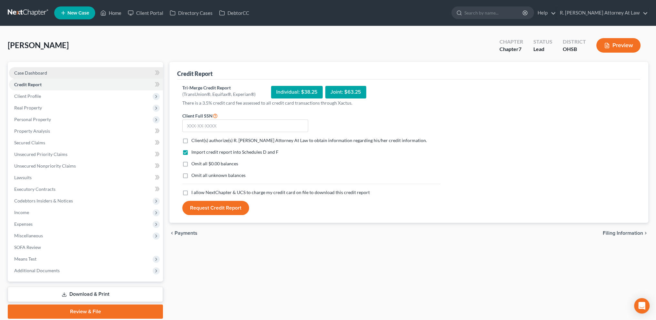
click at [29, 69] on link "Case Dashboard" at bounding box center [86, 73] width 154 height 12
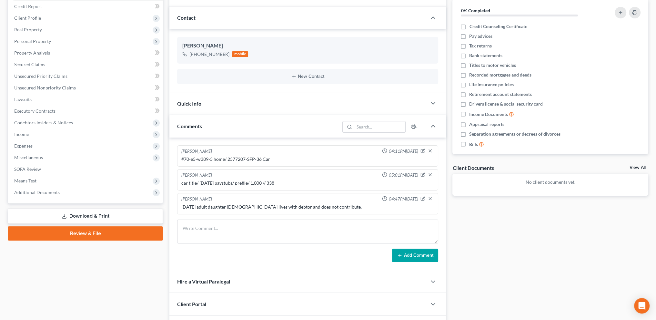
scroll to position [81, 0]
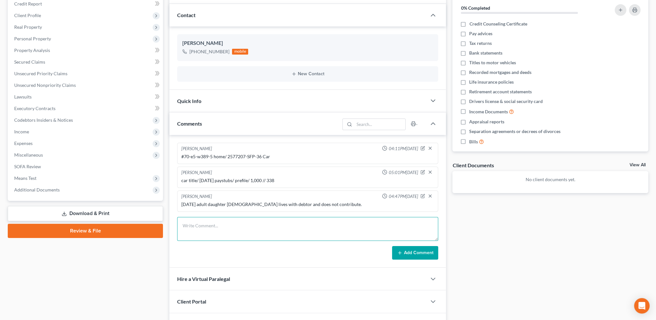
click at [183, 225] on textarea at bounding box center [307, 229] width 261 height 24
type textarea "8.192.2025 clt to go to carmax and get paystubs through last pay in August and …"
